Goal: Navigation & Orientation: Find specific page/section

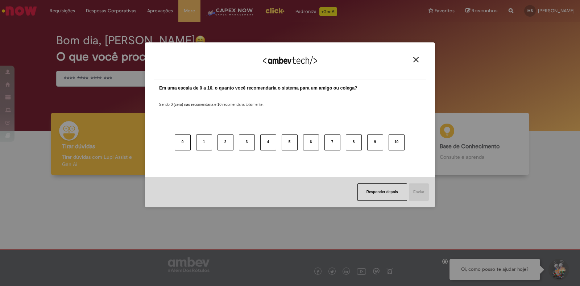
click at [414, 59] on img "Close" at bounding box center [415, 59] width 5 height 5
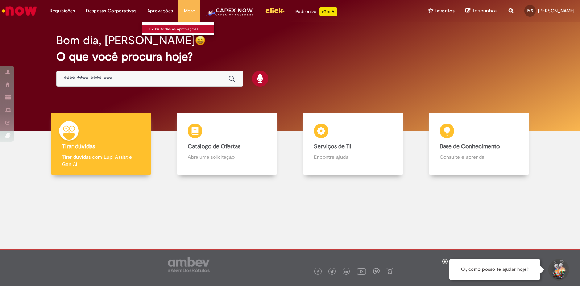
click at [157, 26] on link "Exibir todas as aprovações" at bounding box center [182, 29] width 80 height 8
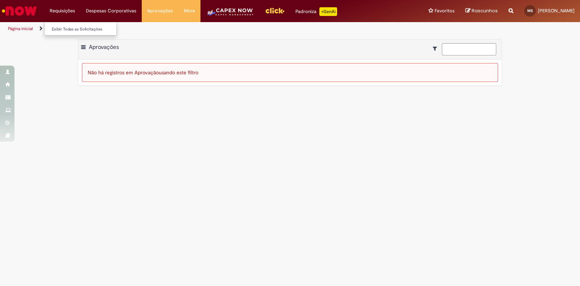
click at [62, 13] on li "Requisições Exibir Todas as Solicitações" at bounding box center [62, 11] width 36 height 22
click at [58, 29] on link "Exibir Todas as Solicitações" at bounding box center [85, 29] width 80 height 8
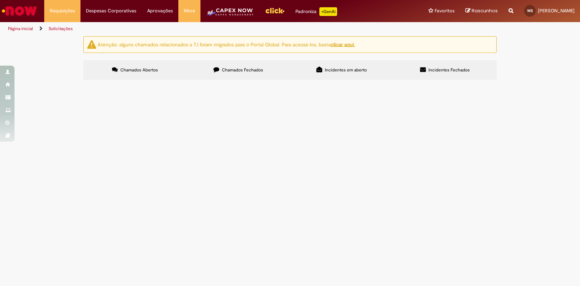
click at [245, 73] on label "Chamados Fechados" at bounding box center [238, 70] width 103 height 20
click at [347, 68] on span "Incidentes em aberto" at bounding box center [346, 70] width 42 height 6
click at [265, 8] on img "Menu Cabeçalho" at bounding box center [275, 10] width 20 height 11
click at [158, 11] on li "Aprovações Exibir todas as aprovações" at bounding box center [160, 11] width 37 height 22
click at [153, 30] on link "Exibir todas as aprovações" at bounding box center [182, 29] width 80 height 8
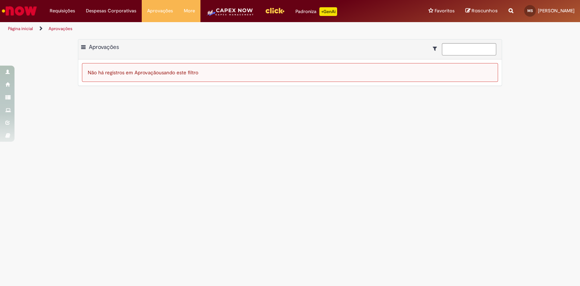
click at [166, 135] on main "Aprovações Exportar como PDF Exportar como Excel Exportar como CSV Aprovações N…" at bounding box center [290, 161] width 580 height 250
click at [59, 135] on main "Aprovações Exportar como PDF Exportar como Excel Exportar como CSV Aprovações N…" at bounding box center [290, 161] width 580 height 250
click at [83, 48] on span at bounding box center [83, 47] width 4 height 7
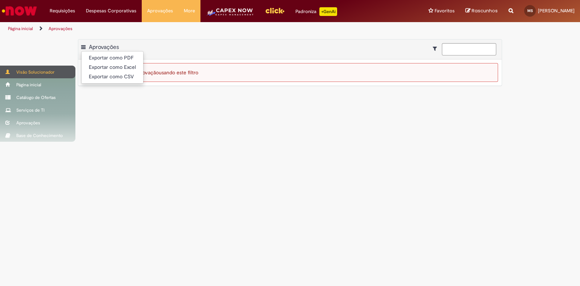
click at [40, 71] on div "Visão Solucionador" at bounding box center [37, 72] width 75 height 13
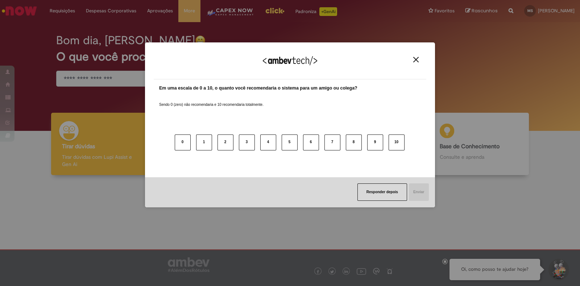
click at [417, 59] on img "Close" at bounding box center [415, 59] width 5 height 5
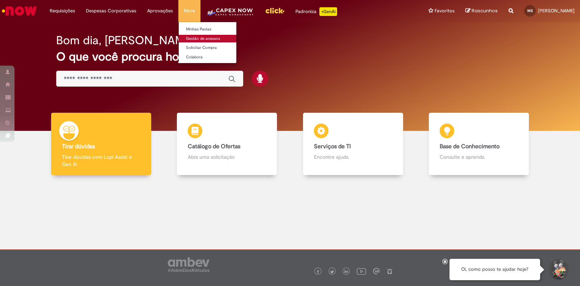
click at [197, 37] on link "Gestão de acessos" at bounding box center [219, 39] width 80 height 8
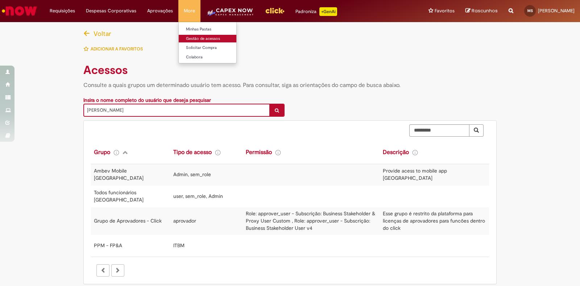
click at [186, 36] on link "Gestão de acessos" at bounding box center [219, 39] width 80 height 8
click at [191, 27] on link "Minhas Pastas" at bounding box center [219, 29] width 80 height 8
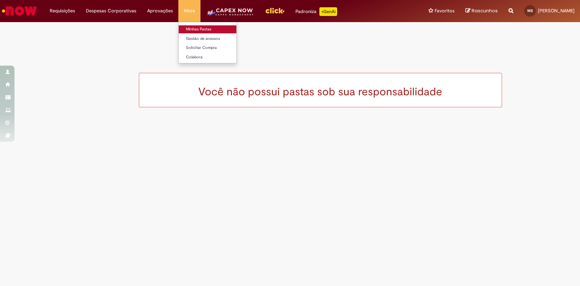
click at [188, 28] on link "Minhas Pastas" at bounding box center [219, 29] width 80 height 8
